Goal: Go to known website: Go to known website

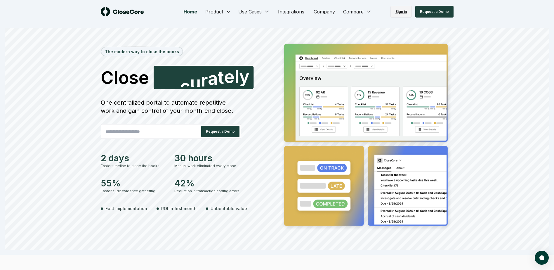
click at [400, 8] on link "Sign in" at bounding box center [400, 12] width 21 height 12
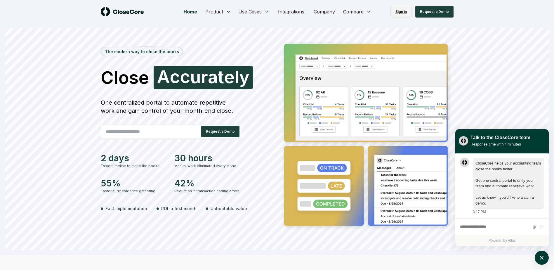
scroll to position [0, 0]
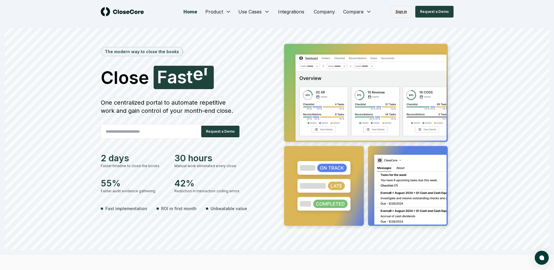
click at [406, 11] on link "Sign in" at bounding box center [400, 12] width 21 height 12
click at [395, 11] on link "Sign in" at bounding box center [400, 12] width 21 height 12
click at [400, 11] on link "Sign in" at bounding box center [400, 12] width 21 height 12
